Goal: Information Seeking & Learning: Learn about a topic

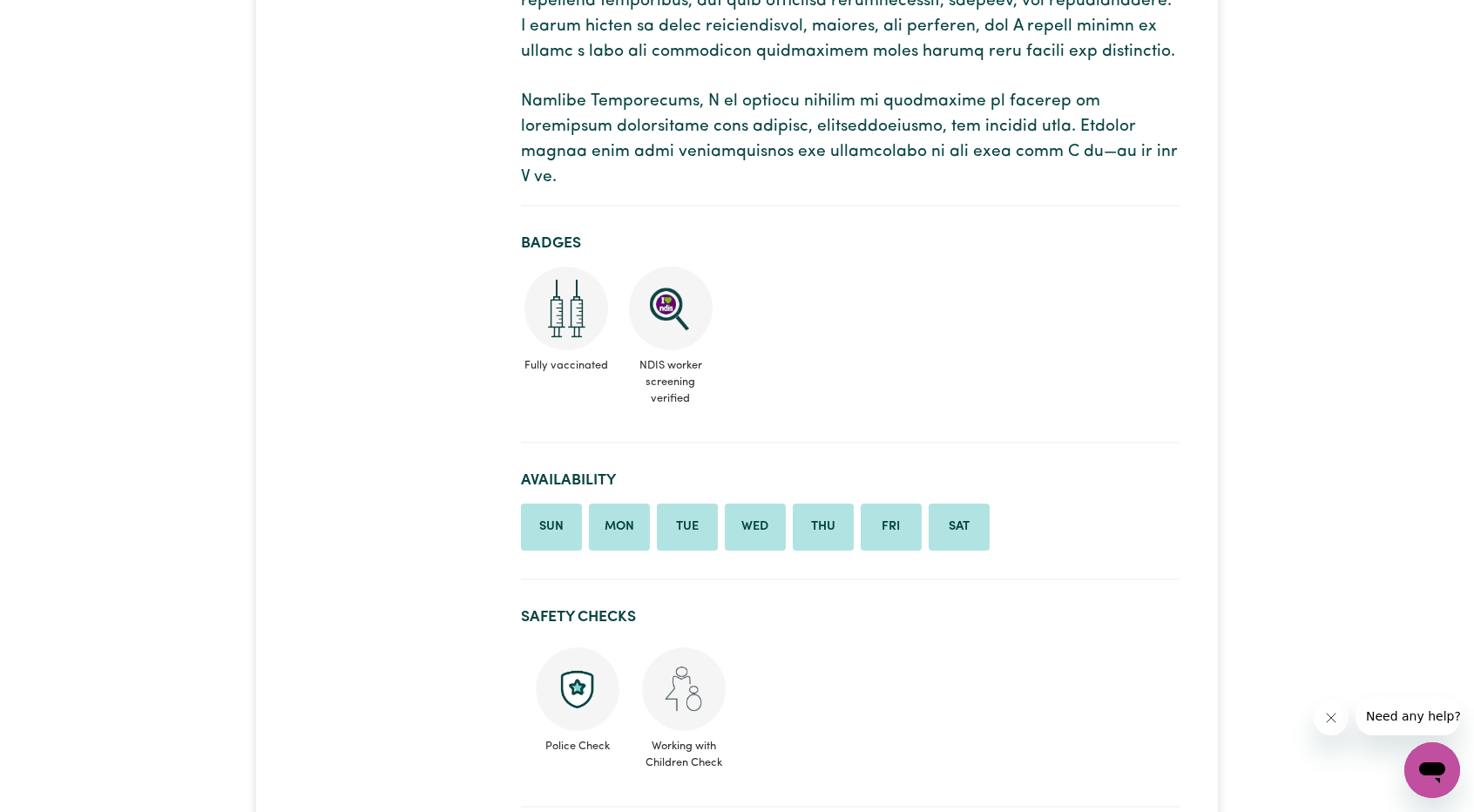
scroll to position [435, 0]
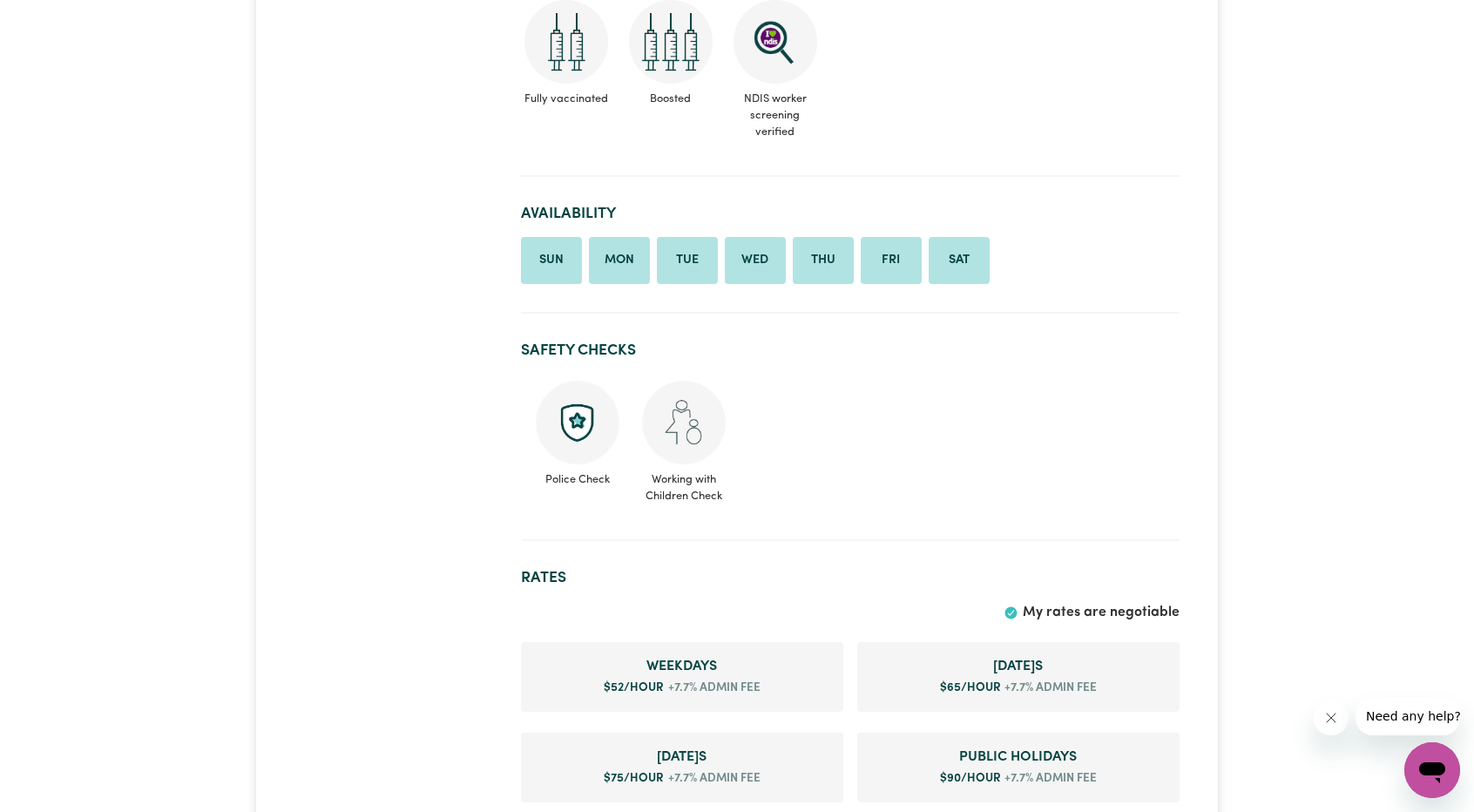
scroll to position [610, 0]
